Goal: Task Accomplishment & Management: Complete application form

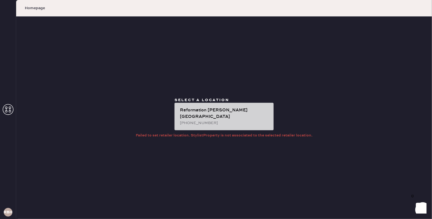
click at [184, 124] on div "Reformation [PERSON_NAME][GEOGRAPHIC_DATA] [PHONE_NUMBER]" at bounding box center [223, 116] width 99 height 27
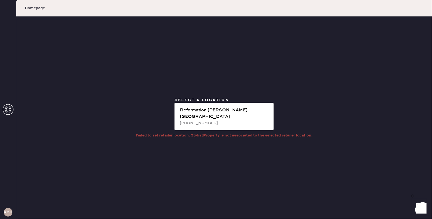
click at [14, 108] on div "RBHA" at bounding box center [8, 109] width 16 height 219
click at [11, 108] on icon at bounding box center [8, 109] width 11 height 11
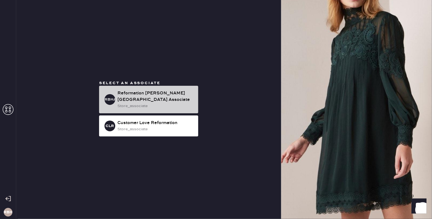
click at [129, 103] on div "store_associate" at bounding box center [155, 106] width 76 height 6
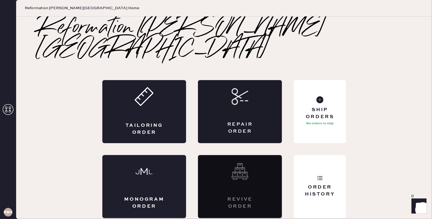
click at [220, 83] on div "Repair Order" at bounding box center [240, 111] width 84 height 63
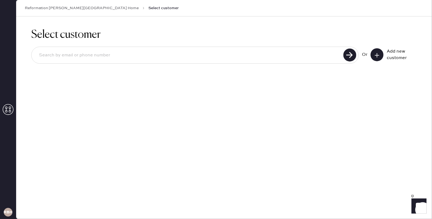
click at [375, 55] on icon at bounding box center [376, 54] width 5 height 5
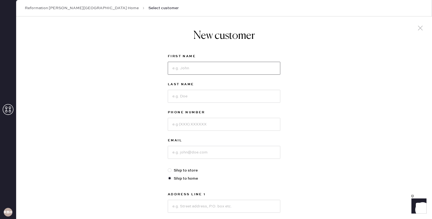
click at [193, 69] on input at bounding box center [224, 68] width 112 height 13
type input "[GEOGRAPHIC_DATA]"
click at [203, 98] on input at bounding box center [224, 96] width 112 height 13
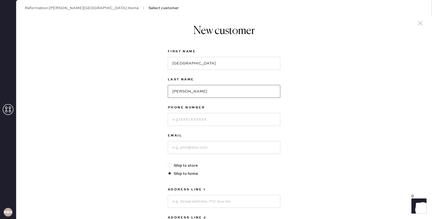
type input "[PERSON_NAME]"
click at [219, 119] on input at bounding box center [224, 119] width 112 height 13
type input "3106005408"
click at [327, 105] on div "New customer First Name [PERSON_NAME] Last Name [PERSON_NAME] Phone Number [PHO…" at bounding box center [223, 179] width 415 height 334
click at [216, 146] on input at bounding box center [224, 147] width 112 height 13
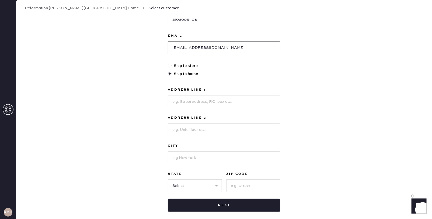
scroll to position [114, 0]
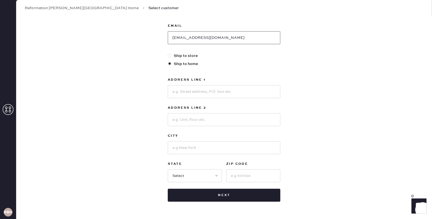
type input "[EMAIL_ADDRESS][DOMAIN_NAME]"
click at [197, 91] on input at bounding box center [224, 91] width 112 height 13
type input "[STREET_ADDRESS]"
click at [209, 117] on input at bounding box center [224, 119] width 112 height 13
click at [157, 132] on div "New customer First Name Madison Last Name [PERSON_NAME] Phone Number [PHONE_NUM…" at bounding box center [223, 69] width 415 height 334
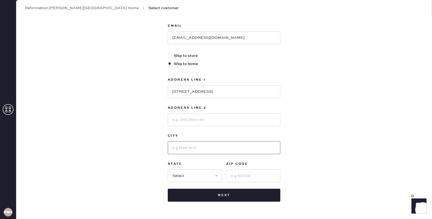
click at [177, 149] on input at bounding box center [224, 147] width 112 height 13
type input "[GEOGRAPHIC_DATA]"
click at [199, 173] on select "Select AK AL AR AZ CA CO CT [GEOGRAPHIC_DATA] DE FL [GEOGRAPHIC_DATA] HI [GEOGR…" at bounding box center [195, 175] width 54 height 13
select select "CA"
click at [242, 171] on input at bounding box center [253, 175] width 54 height 13
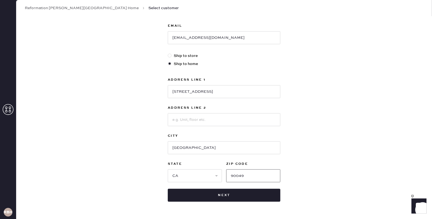
type input "90049"
click at [307, 146] on div "New customer First Name Madison Last Name [PERSON_NAME] Phone Number [PHONE_NUM…" at bounding box center [223, 69] width 415 height 334
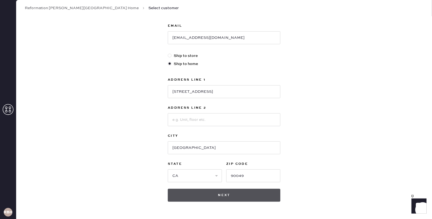
click at [255, 193] on button "Next" at bounding box center [224, 194] width 112 height 13
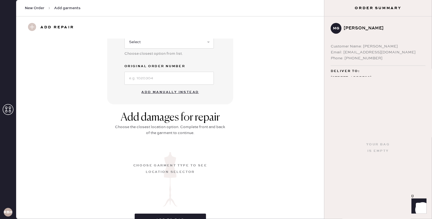
scroll to position [149, 0]
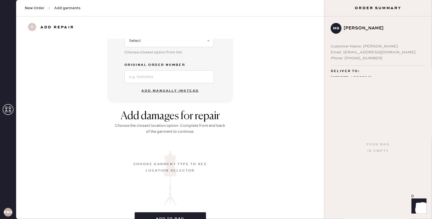
click at [180, 90] on button "Add manually instead" at bounding box center [170, 90] width 64 height 11
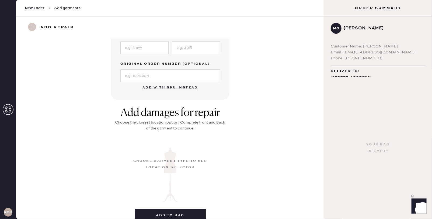
click at [174, 84] on button "Add with SKU instead" at bounding box center [170, 87] width 62 height 11
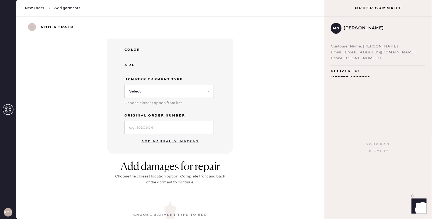
scroll to position [106, 0]
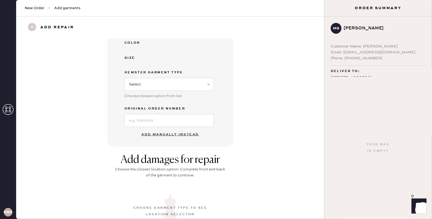
click at [184, 132] on button "Add manually instead" at bounding box center [170, 134] width 64 height 11
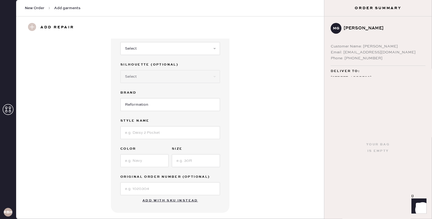
scroll to position [0, 0]
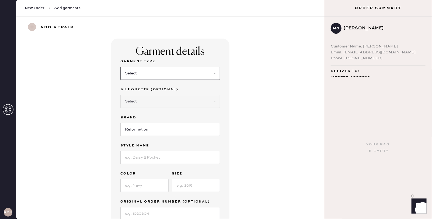
click at [199, 74] on select "Select Basic Skirt Jeans Leggings Pants Shorts Basic Sleeved Dress Basic Sleeve…" at bounding box center [170, 73] width 100 height 13
select select "31"
click at [239, 109] on div "Garment details Garment Type Select Basic Skirt Jeans Leggings Pants Shorts Bas…" at bounding box center [170, 137] width 288 height 199
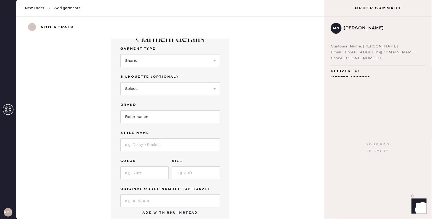
scroll to position [13, 0]
click at [182, 145] on input at bounding box center [170, 143] width 100 height 13
type input "June Low Rise Linen Short"
click at [150, 171] on input at bounding box center [144, 171] width 48 height 13
type input "White"
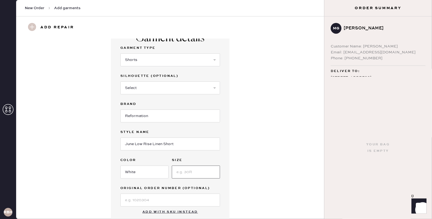
click at [187, 170] on input at bounding box center [196, 171] width 48 height 13
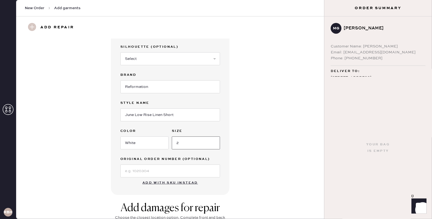
type input "2"
click at [248, 161] on div "Garment details Garment Type Select Basic Skirt Jeans Leggings Pants Shorts Bas…" at bounding box center [170, 95] width 288 height 199
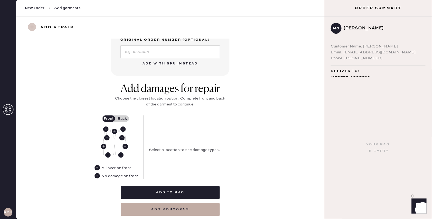
scroll to position [174, 0]
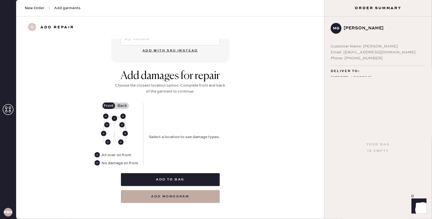
click at [114, 116] on use at bounding box center [114, 117] width 5 height 5
click at [223, 124] on select "Select Broken / Ripped Hem Broken Beads Broken Belt Loop Broken Button Broken E…" at bounding box center [197, 130] width 97 height 13
click at [225, 125] on select "Select Broken / Ripped Hem Broken Beads Broken Belt Loop Broken Button Broken E…" at bounding box center [197, 130] width 97 height 13
select select "1322"
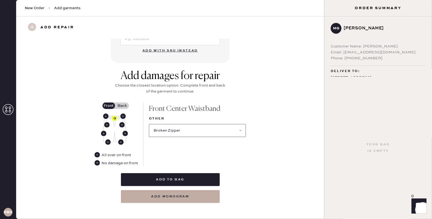
select select
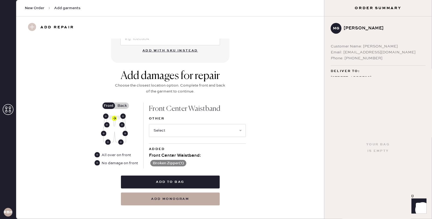
click at [171, 160] on button "Broken Zipper ( 1 )" at bounding box center [168, 163] width 36 height 6
click at [151, 160] on use at bounding box center [151, 162] width 5 height 5
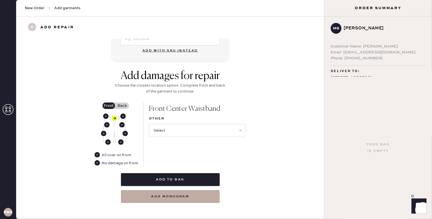
click at [123, 102] on label "Back" at bounding box center [121, 105] width 13 height 6
click at [122, 105] on input "Back" at bounding box center [122, 105] width 0 height 0
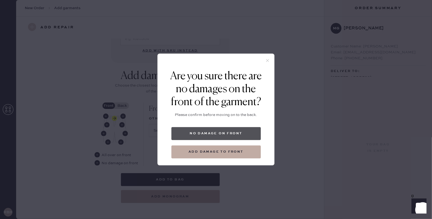
click at [226, 131] on button "No damage on front" at bounding box center [215, 133] width 89 height 13
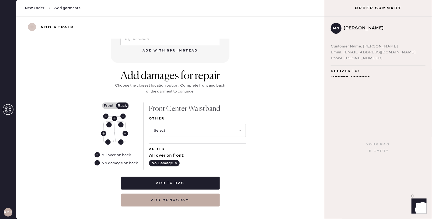
click at [115, 117] on use at bounding box center [114, 117] width 5 height 5
click at [242, 127] on select "Select Broken / Ripped Hem Broken Beads Broken Belt Loop Broken Button Broken E…" at bounding box center [197, 130] width 97 height 13
select select "1322"
select select
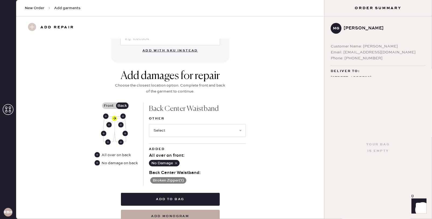
click at [263, 153] on div "Add damages for repair Choose the closest location option. Complete front and b…" at bounding box center [170, 145] width 288 height 153
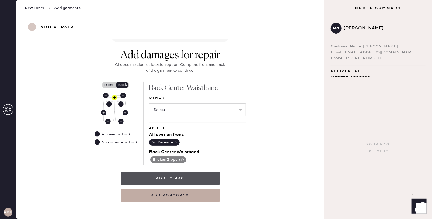
click at [198, 175] on button "Add to bag" at bounding box center [170, 178] width 99 height 13
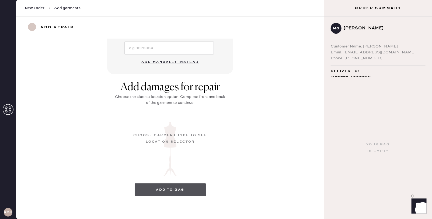
scroll to position [45, 0]
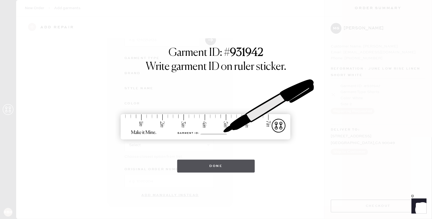
click at [250, 161] on button "Done" at bounding box center [216, 165] width 78 height 13
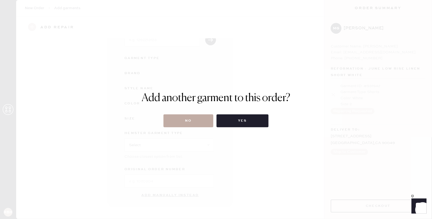
click at [183, 114] on button "No" at bounding box center [188, 120] width 50 height 13
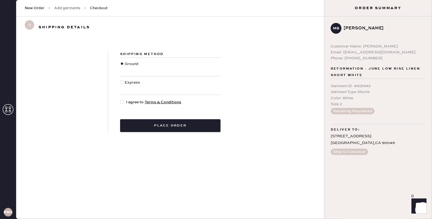
click at [122, 83] on div at bounding box center [122, 82] width 4 height 4
click at [120, 80] on input "Express" at bounding box center [120, 79] width 0 height 0
radio input "true"
click at [125, 104] on div at bounding box center [123, 102] width 6 height 6
click at [120, 99] on input "I agree to Terms & Conditions" at bounding box center [120, 99] width 0 height 0
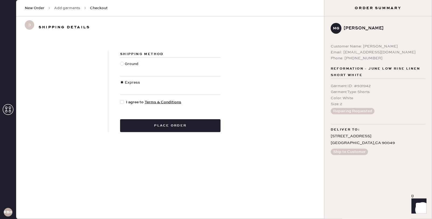
checkbox input "true"
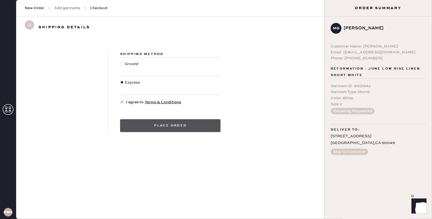
click at [170, 125] on button "Place order" at bounding box center [170, 125] width 100 height 13
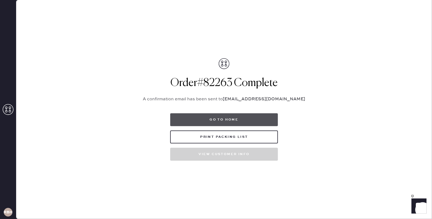
click at [227, 117] on button "Go to home" at bounding box center [224, 119] width 108 height 13
